Goal: Transaction & Acquisition: Subscribe to service/newsletter

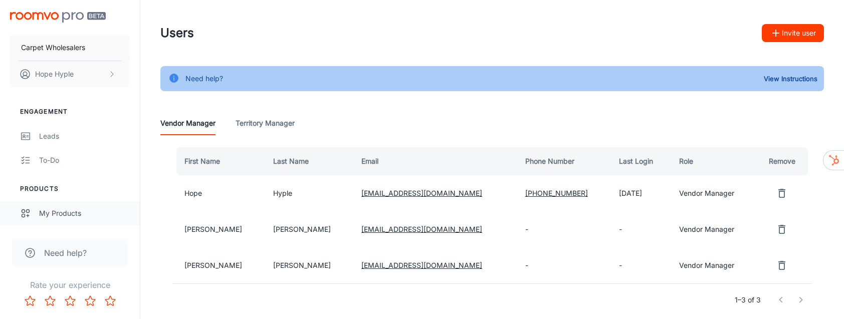
click at [68, 217] on div "My Products" at bounding box center [84, 213] width 91 height 11
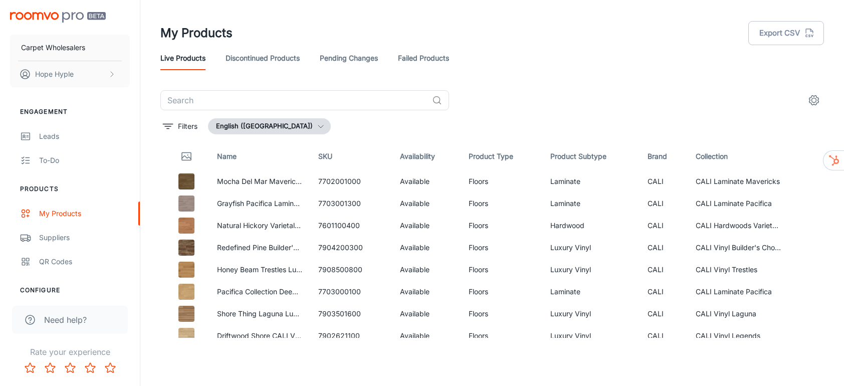
click at [259, 60] on link "Discontinued Products" at bounding box center [263, 58] width 74 height 24
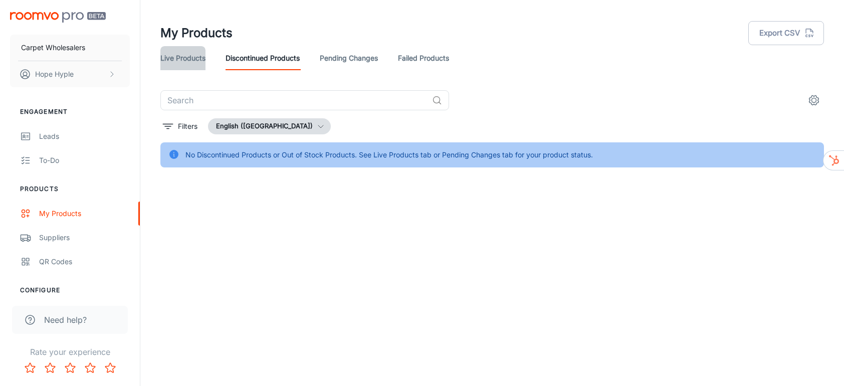
click at [185, 59] on link "Live Products" at bounding box center [182, 58] width 45 height 24
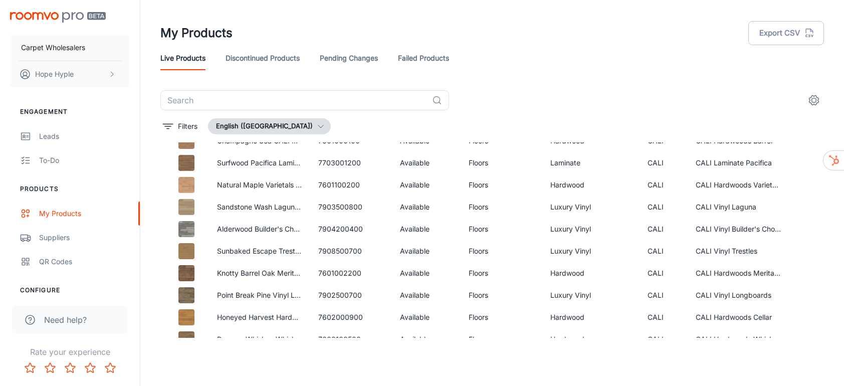
scroll to position [4095, 0]
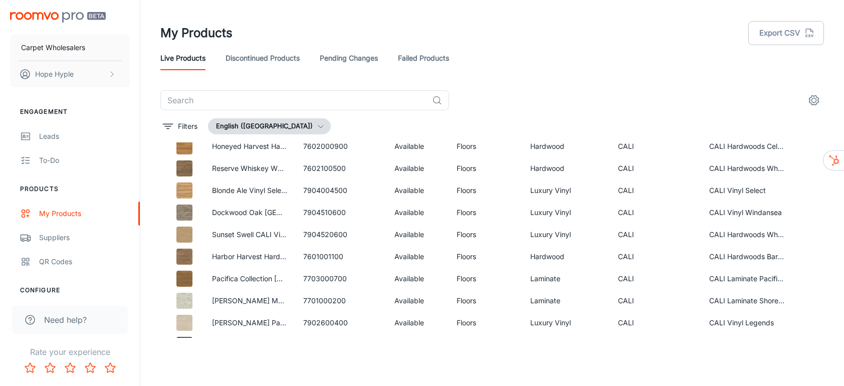
click at [265, 126] on button "English (United States)" at bounding box center [269, 126] width 123 height 16
click at [319, 123] on div at bounding box center [422, 193] width 844 height 386
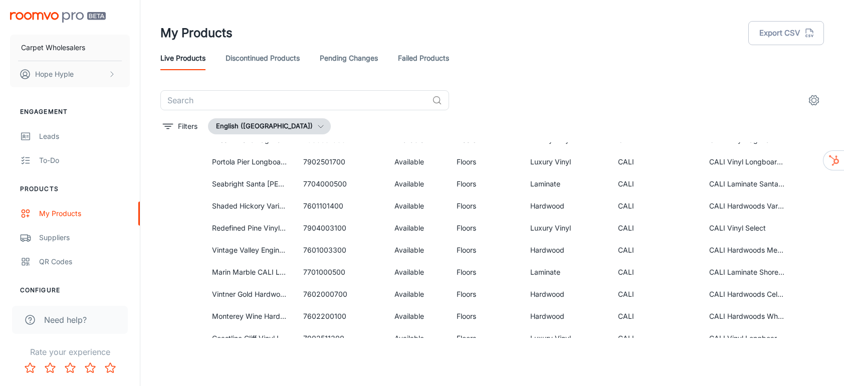
scroll to position [4055, 0]
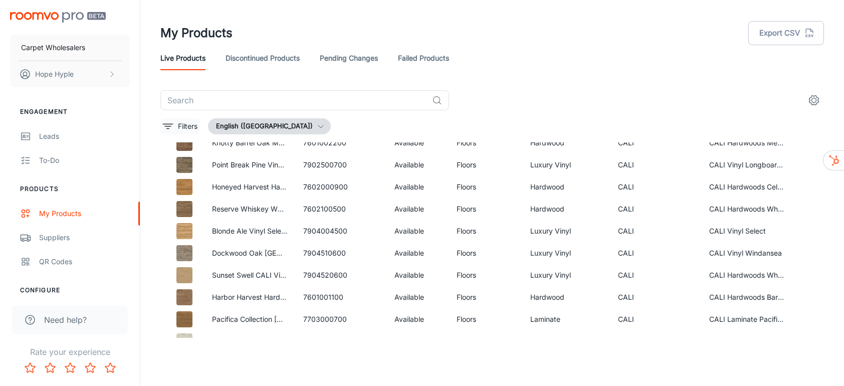
click at [167, 127] on icon "filter" at bounding box center [168, 126] width 12 height 12
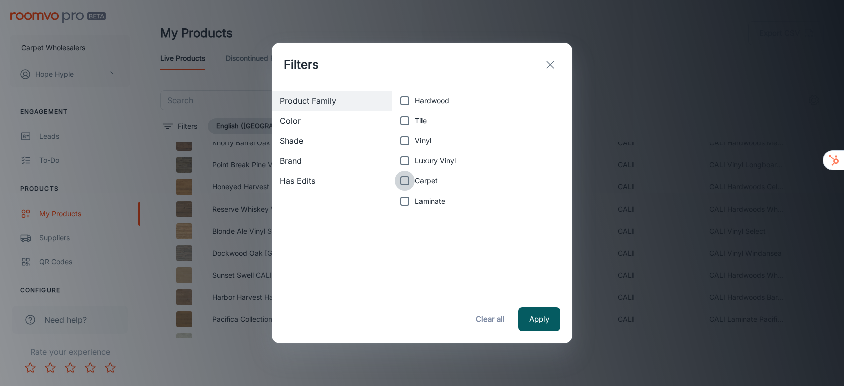
click at [406, 180] on input "Carpet" at bounding box center [405, 181] width 20 height 20
checkbox input "true"
click at [541, 310] on button "Apply" at bounding box center [540, 319] width 42 height 24
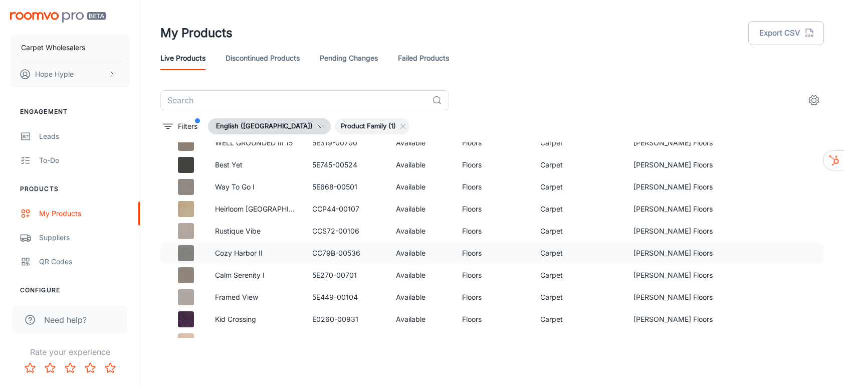
scroll to position [0, 0]
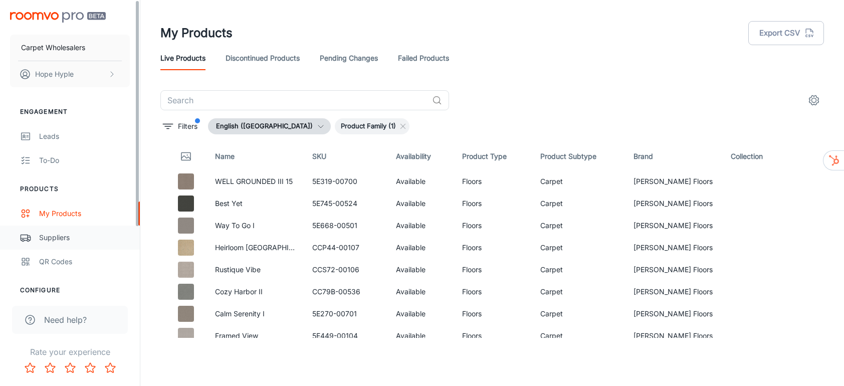
click at [64, 239] on div "Suppliers" at bounding box center [84, 237] width 91 height 11
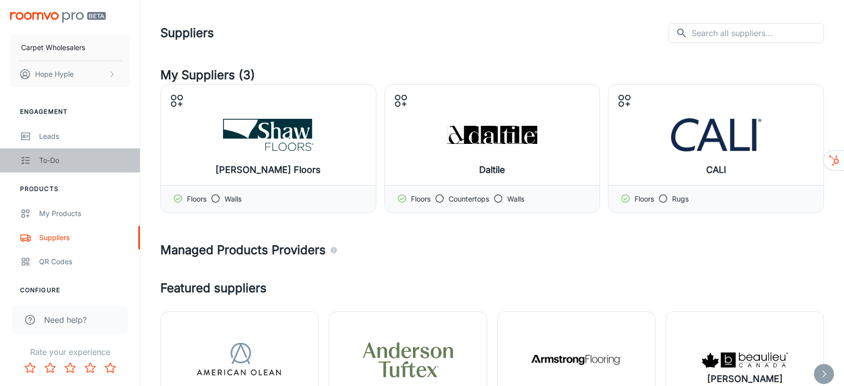
click at [56, 157] on div "To-do" at bounding box center [84, 160] width 91 height 11
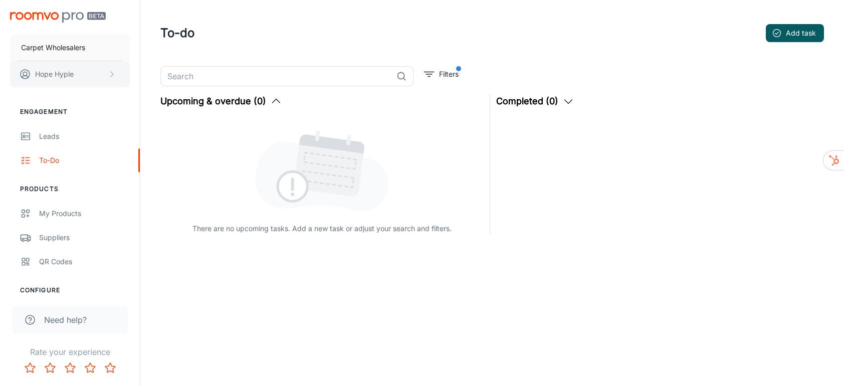
click at [70, 79] on p "Hope Hyple" at bounding box center [54, 74] width 39 height 11
click at [51, 214] on div at bounding box center [422, 193] width 844 height 386
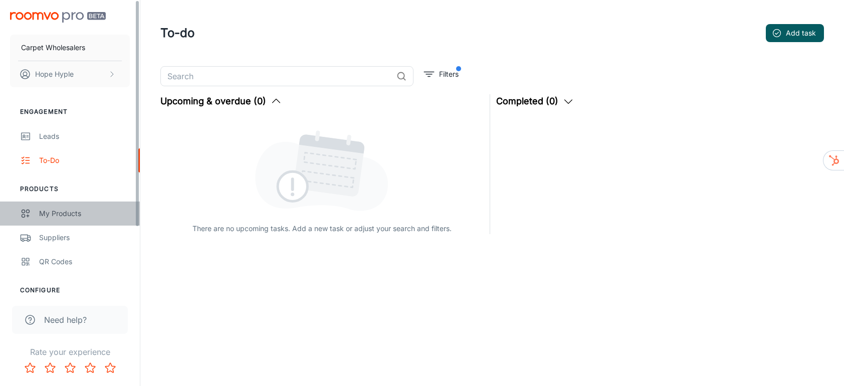
click at [66, 213] on div "My Products" at bounding box center [84, 213] width 91 height 11
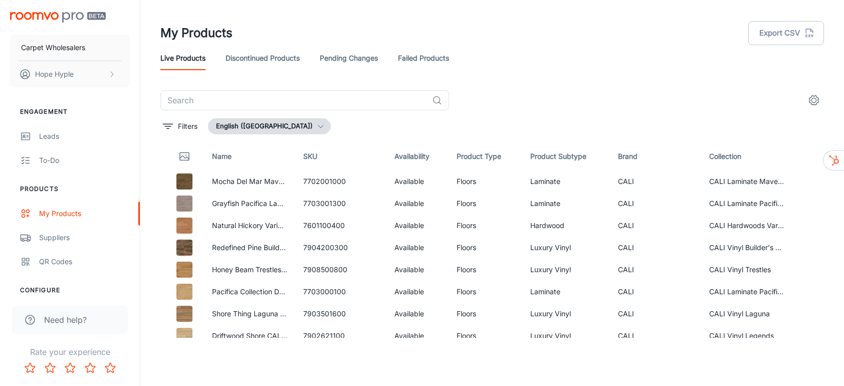
click at [817, 99] on icon "settings" at bounding box center [814, 100] width 12 height 12
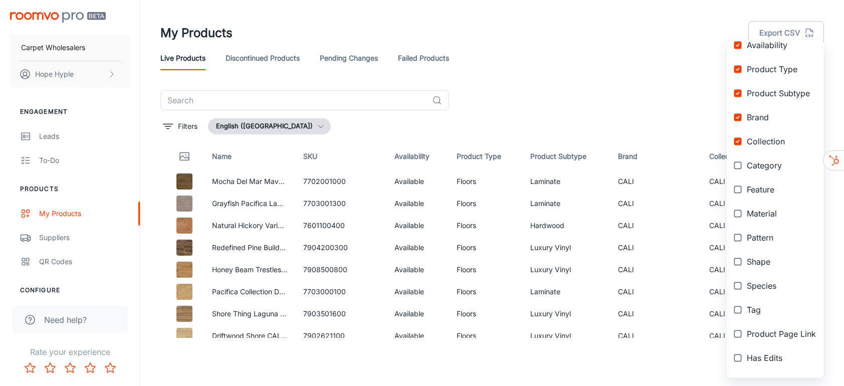
scroll to position [167, 0]
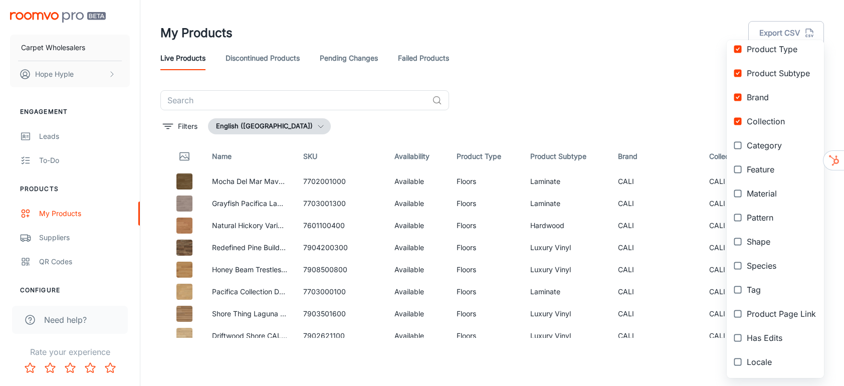
click at [608, 98] on div at bounding box center [422, 193] width 844 height 386
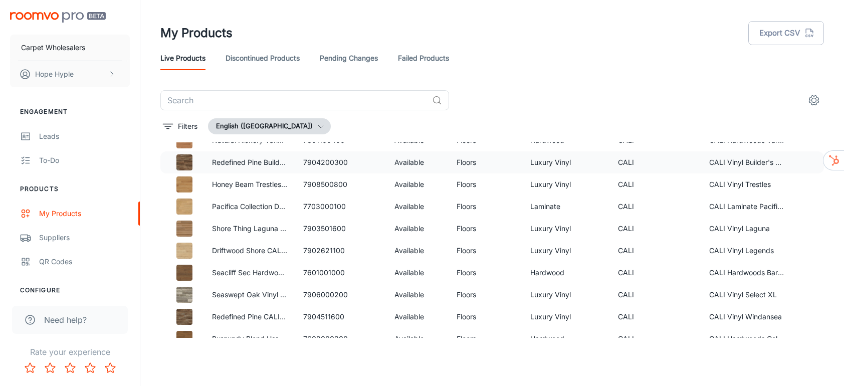
scroll to position [0, 0]
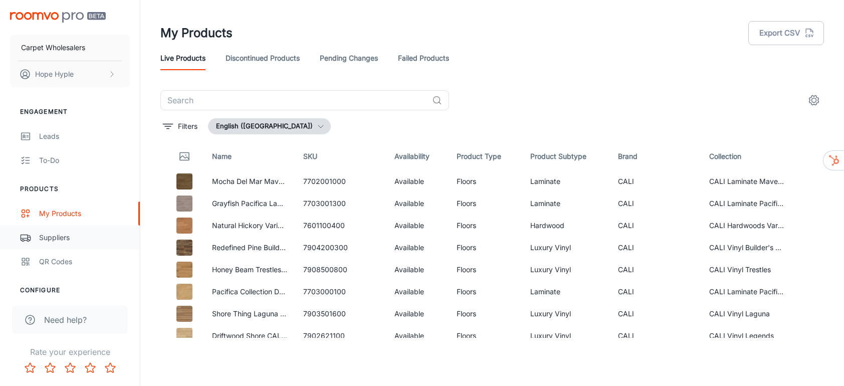
click at [64, 239] on div "Suppliers" at bounding box center [84, 237] width 91 height 11
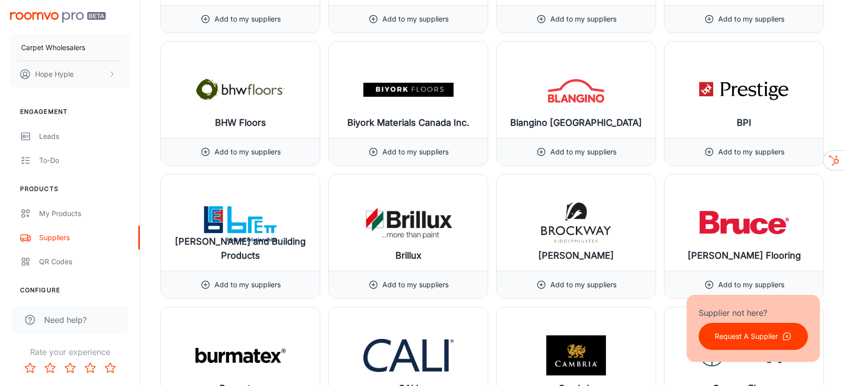
scroll to position [1951, 0]
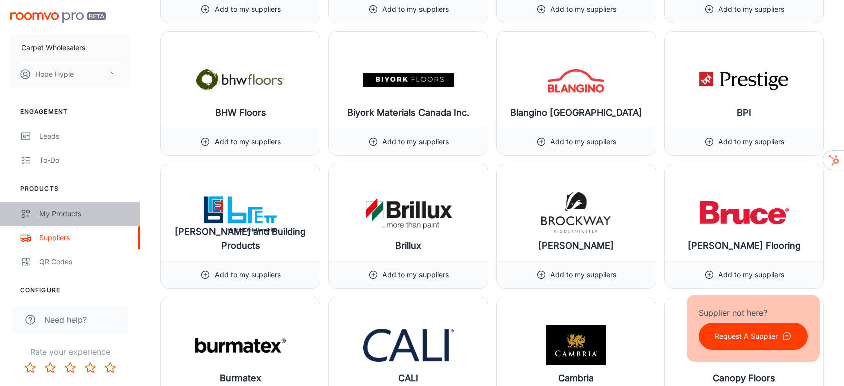
click at [75, 216] on div "My Products" at bounding box center [84, 213] width 91 height 11
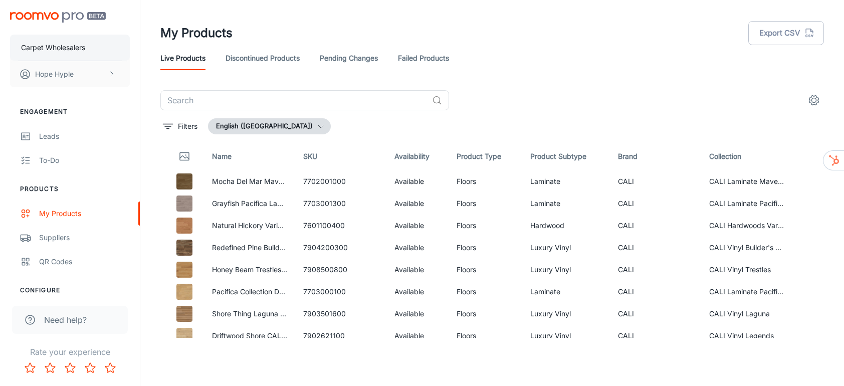
click at [71, 52] on p "Carpet Wholesalers" at bounding box center [53, 47] width 64 height 11
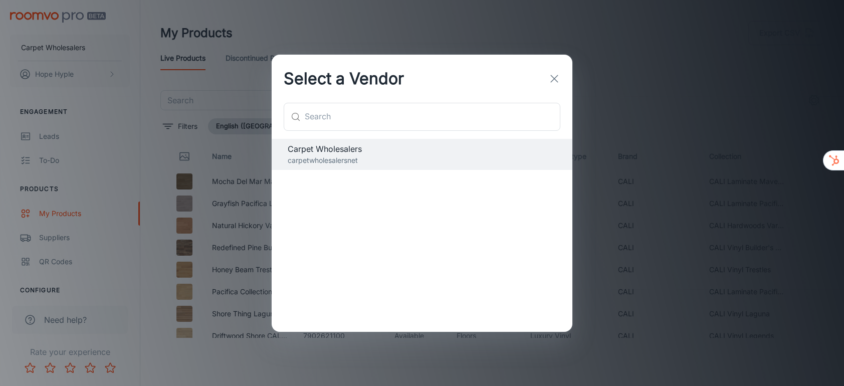
click at [552, 75] on line "button" at bounding box center [554, 78] width 7 height 7
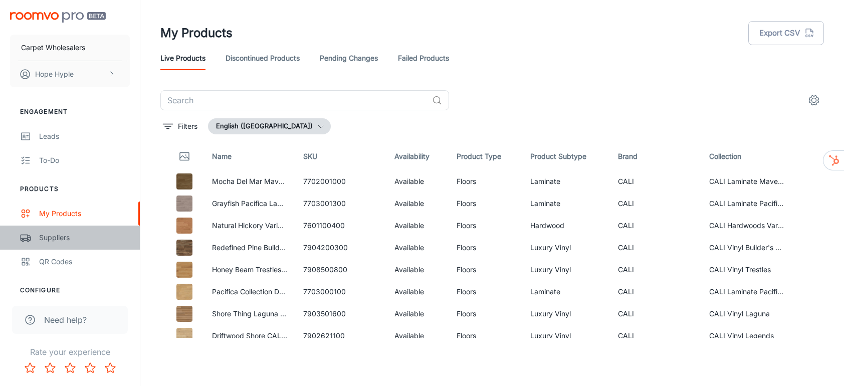
click at [62, 238] on div "Suppliers" at bounding box center [84, 237] width 91 height 11
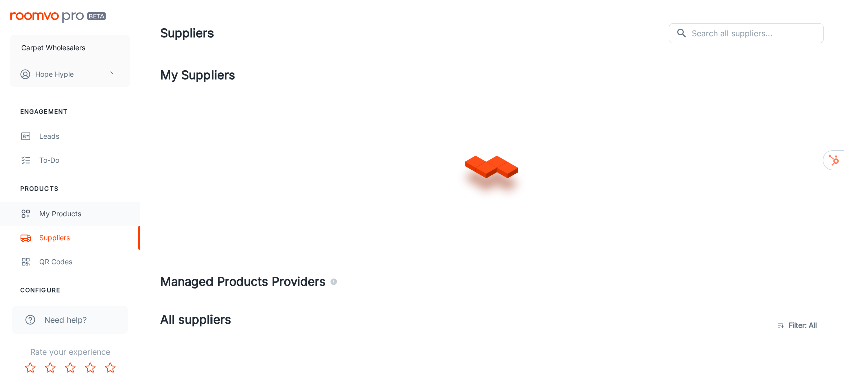
click at [62, 212] on div "My Products" at bounding box center [84, 213] width 91 height 11
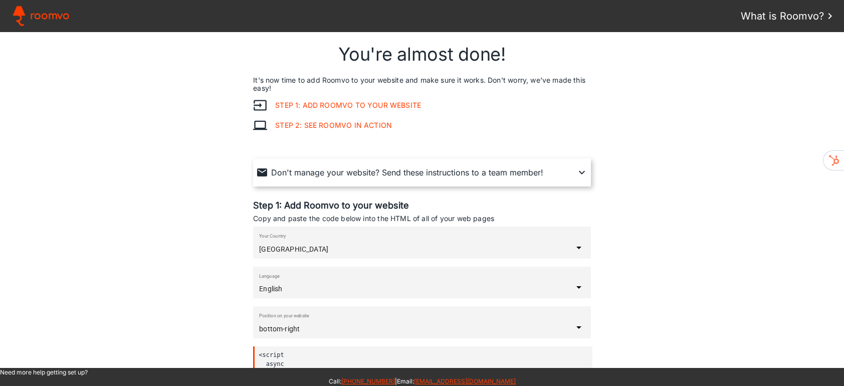
click at [578, 175] on iron-icon at bounding box center [582, 172] width 12 height 12
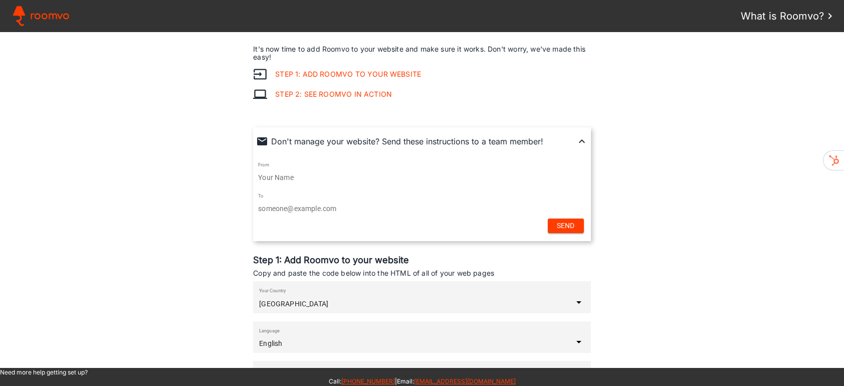
scroll to position [28, 0]
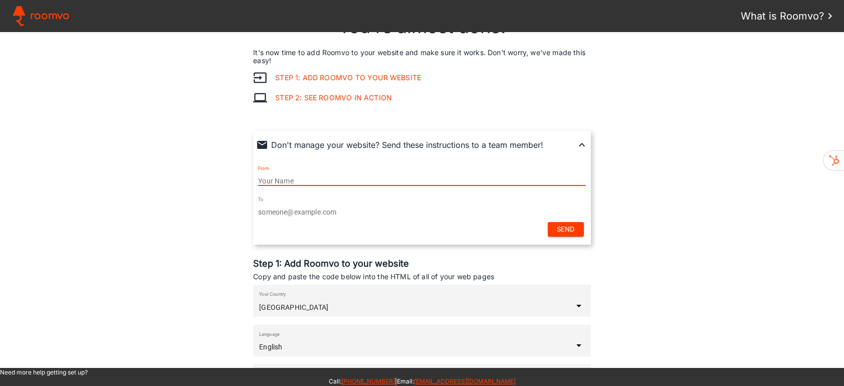
click at [285, 183] on input "text" at bounding box center [422, 181] width 328 height 8
click at [277, 208] on input "email" at bounding box center [422, 212] width 328 height 8
paste input "H"
type input "[PERSON_NAME][EMAIL_ADDRESS][DOMAIN_NAME]"
type paper-input "[PERSON_NAME][EMAIL_ADDRESS][DOMAIN_NAME]"
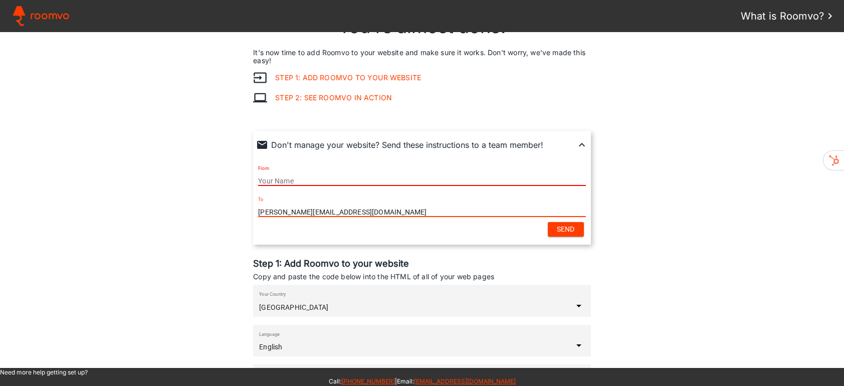
click at [267, 180] on input "text" at bounding box center [422, 181] width 328 height 8
type input "[PERSON_NAME]"
type paper-input "[PERSON_NAME]"
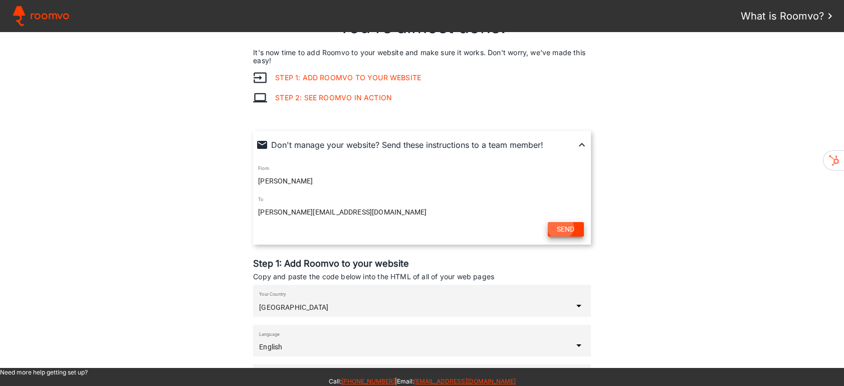
click at [0, 0] on slot "Send" at bounding box center [0, 0] width 0 height 0
